Goal: Task Accomplishment & Management: Use online tool/utility

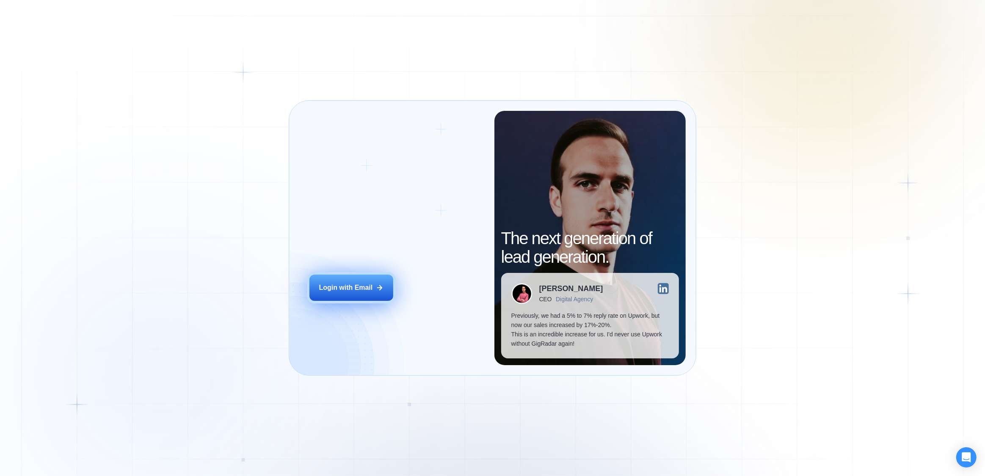
click at [370, 282] on button "Login with Email" at bounding box center [351, 288] width 84 height 26
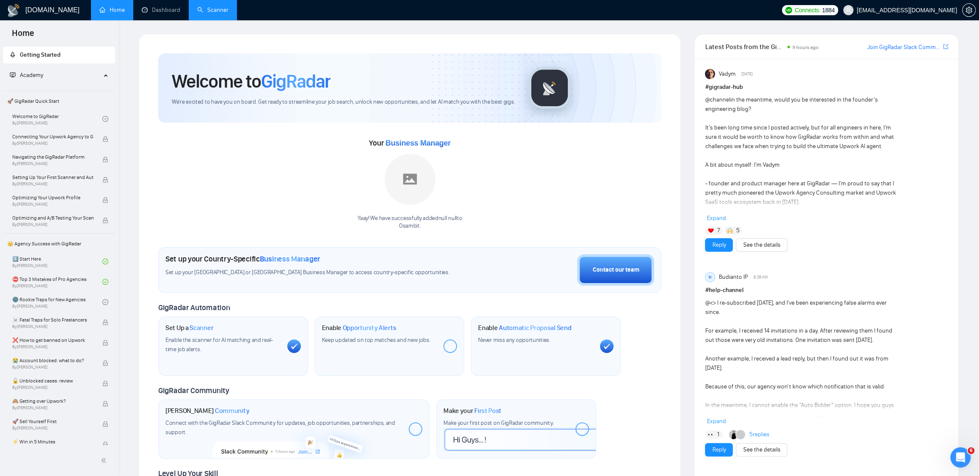
click at [209, 10] on link "Scanner" at bounding box center [212, 9] width 31 height 7
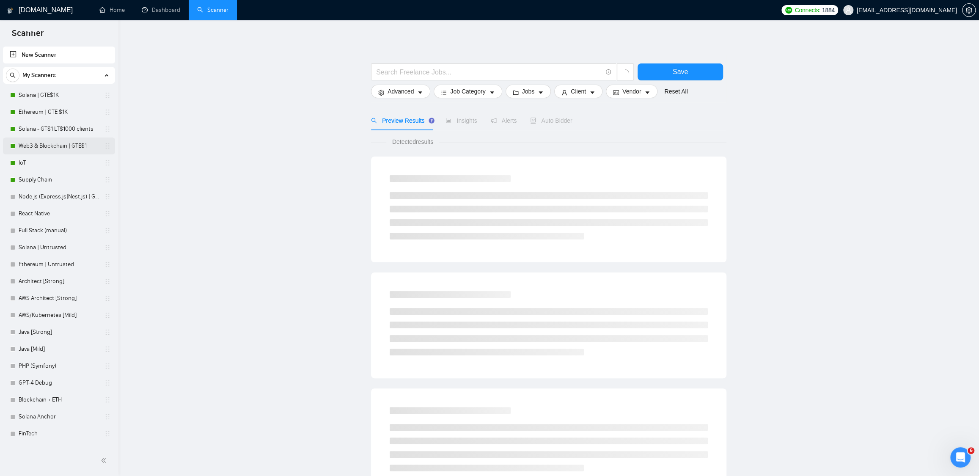
click at [36, 147] on link "Web3 & Blockchain | GTE$1" at bounding box center [59, 146] width 80 height 17
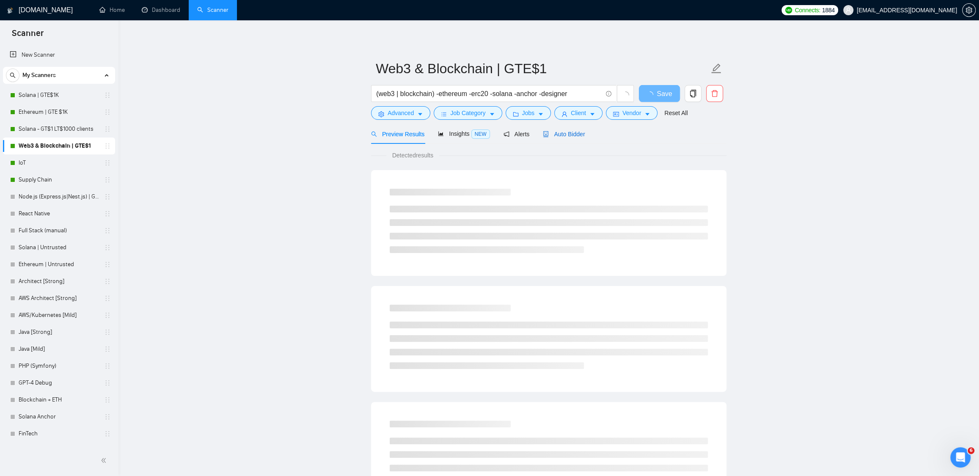
click at [572, 133] on span "Auto Bidder" at bounding box center [564, 134] width 42 height 7
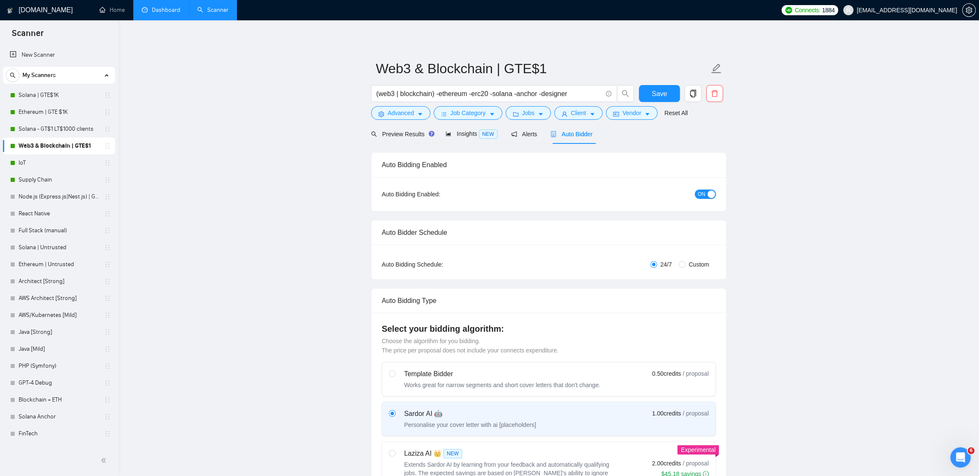
click at [172, 6] on link "Dashboard" at bounding box center [161, 9] width 39 height 7
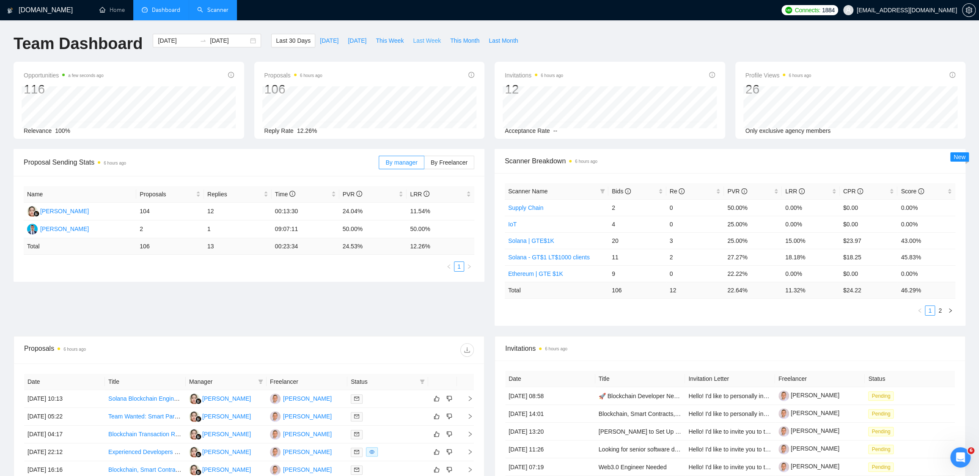
click at [419, 44] on span "Last Week" at bounding box center [427, 40] width 28 height 9
type input "[DATE]"
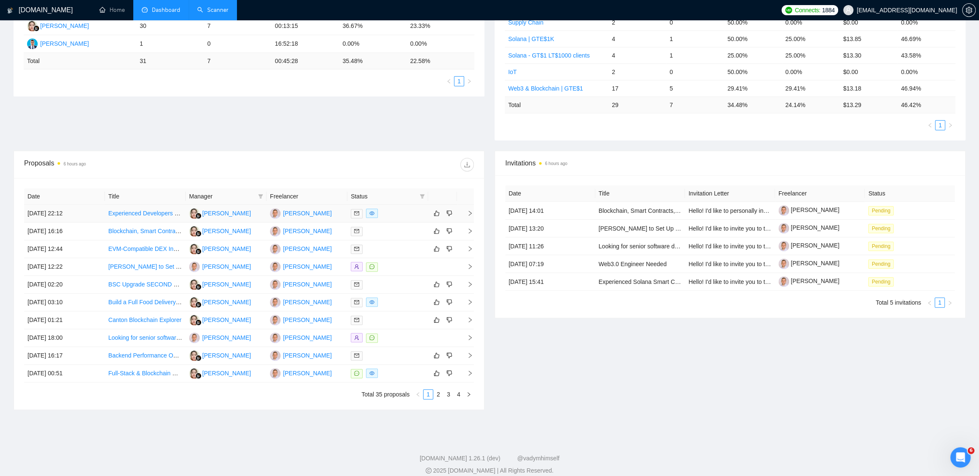
click at [167, 213] on link "Experienced Developers Needed for Kiosk and Mobile App Development" at bounding box center [203, 213] width 191 height 7
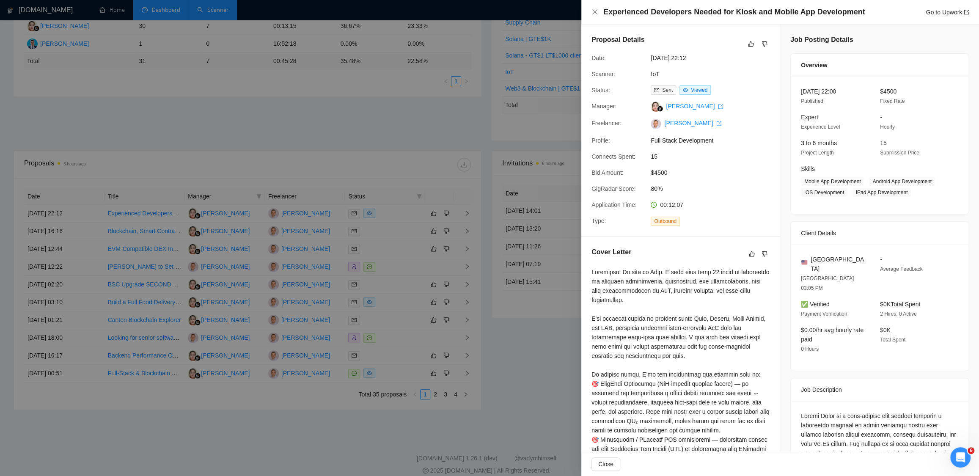
click at [459, 112] on div at bounding box center [489, 238] width 979 height 476
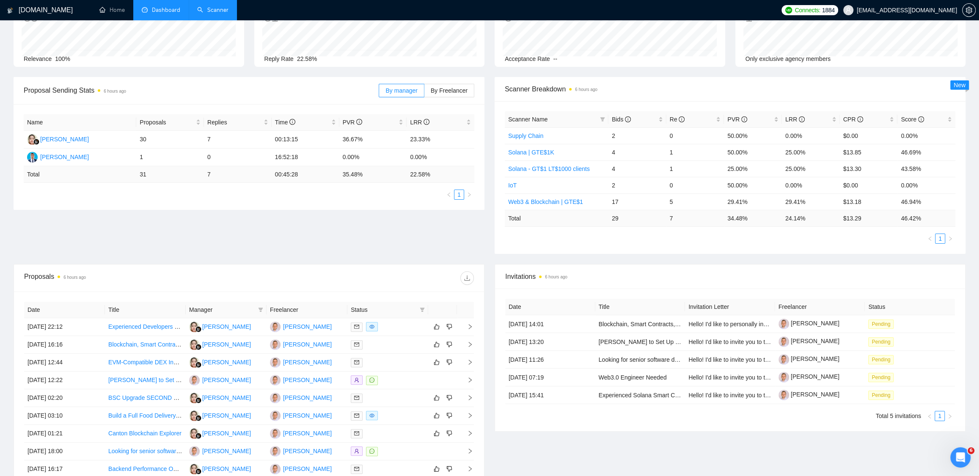
scroll to position [0, 0]
